Goal: Task Accomplishment & Management: Manage account settings

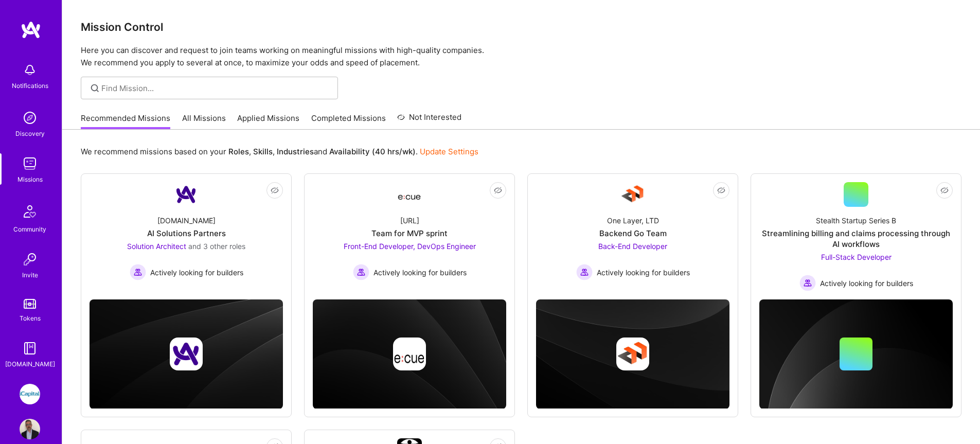
click at [204, 119] on link "All Missions" at bounding box center [204, 121] width 44 height 17
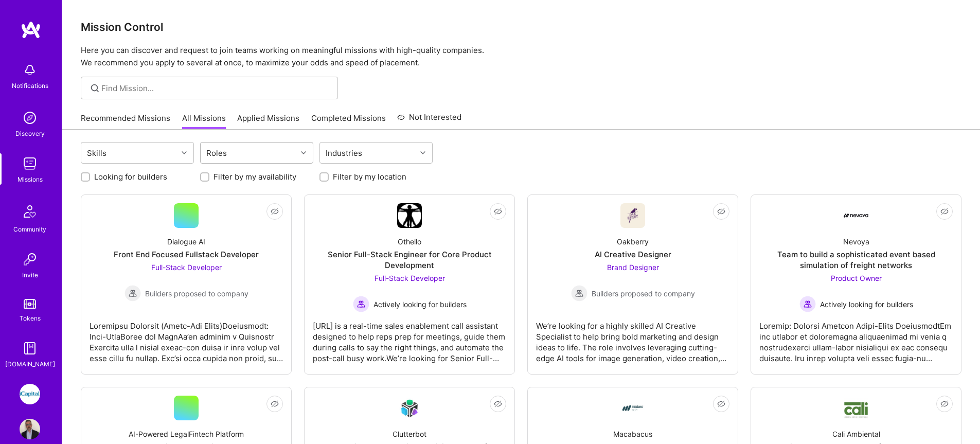
click at [257, 156] on div "Roles" at bounding box center [249, 153] width 96 height 21
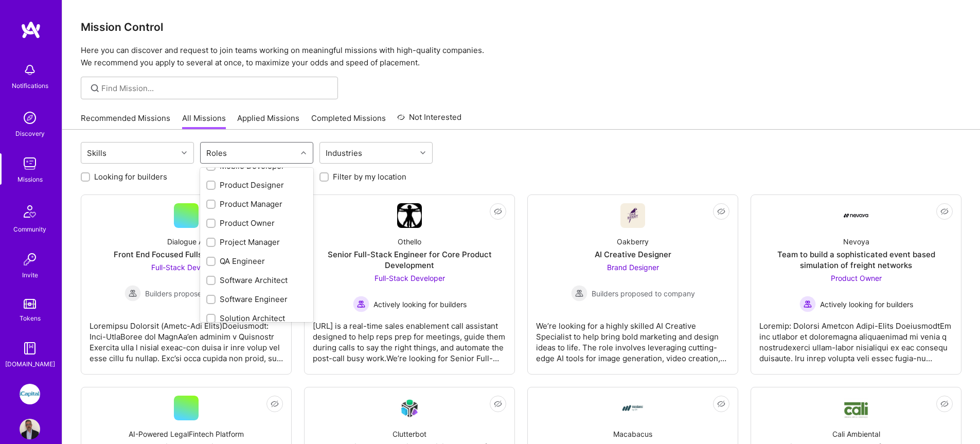
scroll to position [320, 0]
click at [252, 262] on div "QA Engineer" at bounding box center [256, 259] width 101 height 11
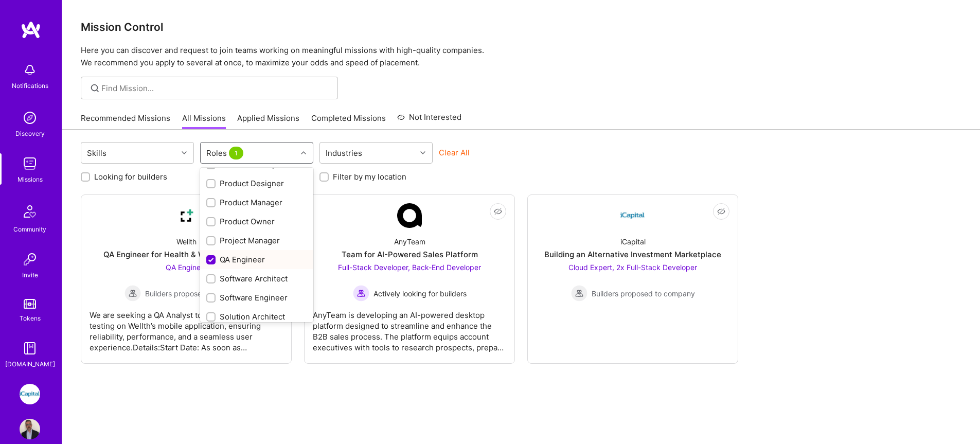
click at [252, 261] on div "QA Engineer" at bounding box center [256, 259] width 101 height 11
checkbox input "false"
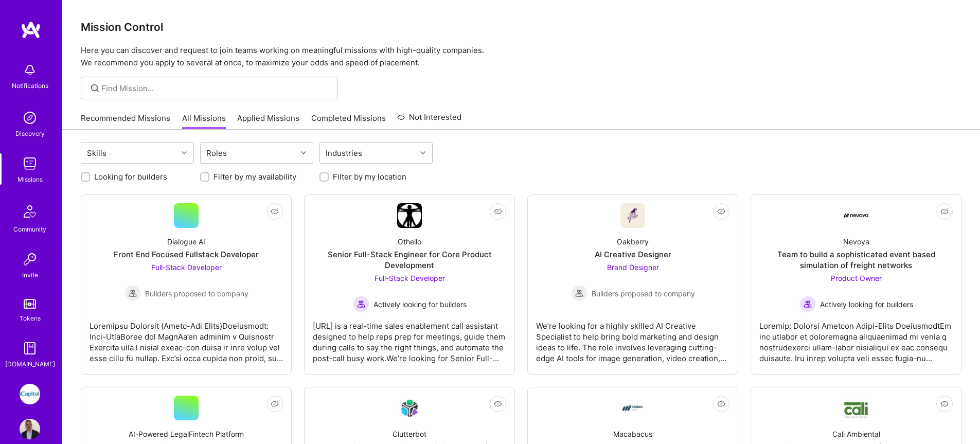
click at [290, 118] on link "Applied Missions" at bounding box center [268, 121] width 62 height 17
